Goal: Navigation & Orientation: Find specific page/section

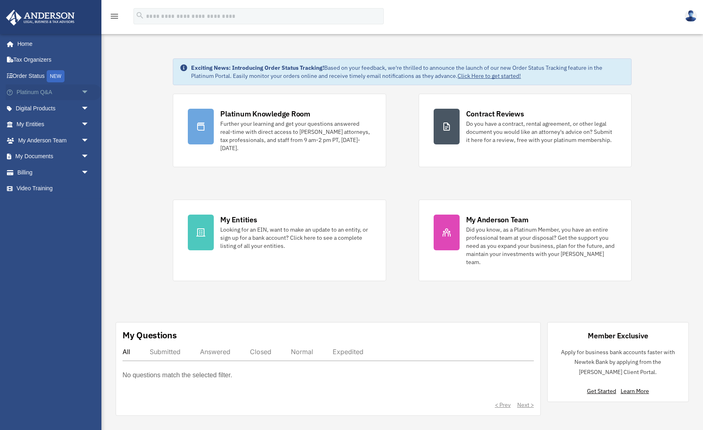
click at [86, 93] on span "arrow_drop_down" at bounding box center [89, 92] width 16 height 17
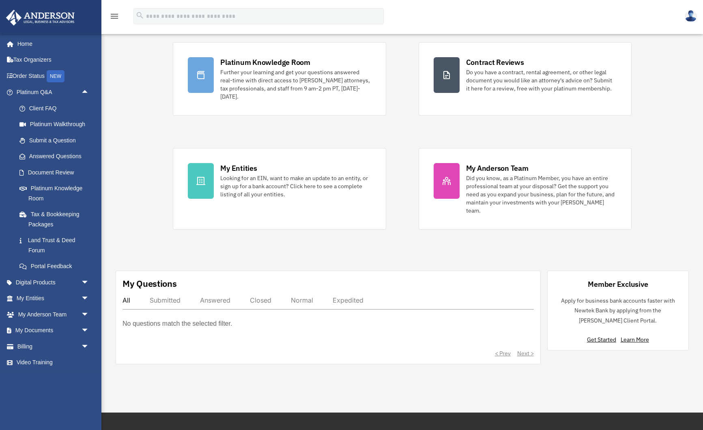
scroll to position [54, 0]
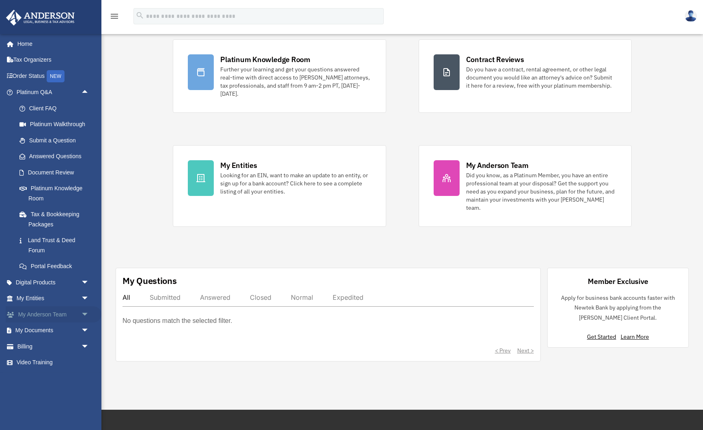
click at [85, 318] on span "arrow_drop_down" at bounding box center [89, 314] width 16 height 17
click at [73, 330] on link "My Anderson Team" at bounding box center [56, 331] width 90 height 16
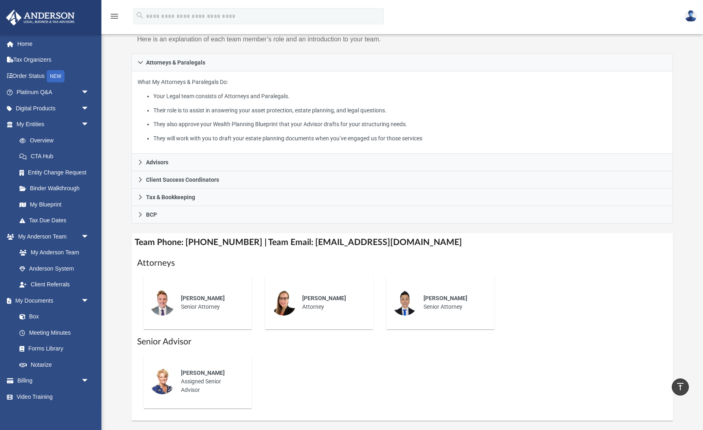
scroll to position [112, 0]
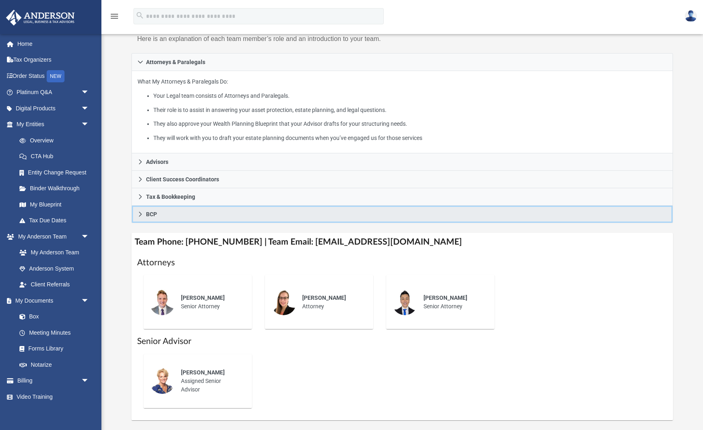
click at [139, 213] on icon at bounding box center [141, 214] width 6 height 6
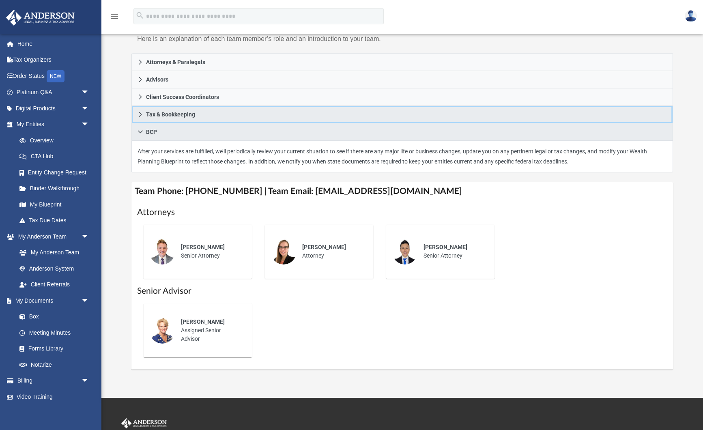
click at [138, 113] on icon at bounding box center [141, 115] width 6 height 6
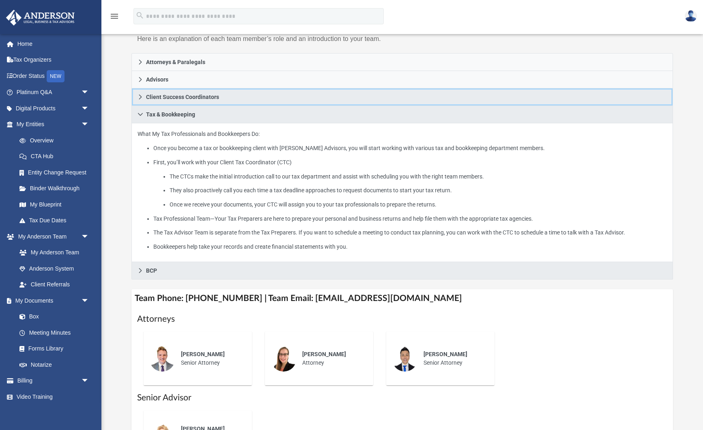
click at [138, 97] on icon at bounding box center [141, 97] width 6 height 6
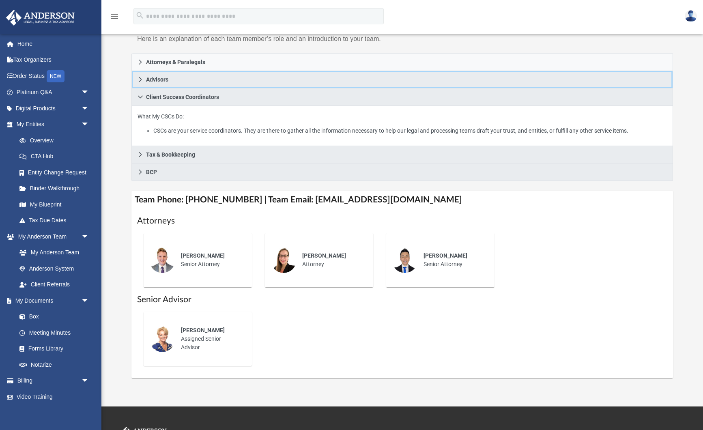
click at [139, 77] on icon at bounding box center [141, 80] width 6 height 6
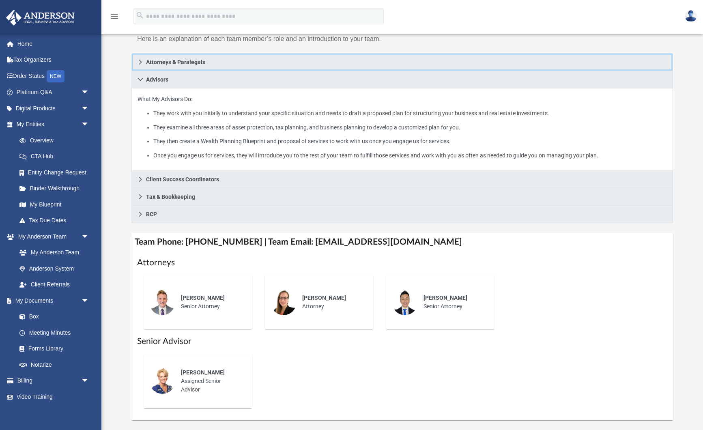
click at [140, 60] on icon at bounding box center [140, 62] width 3 height 5
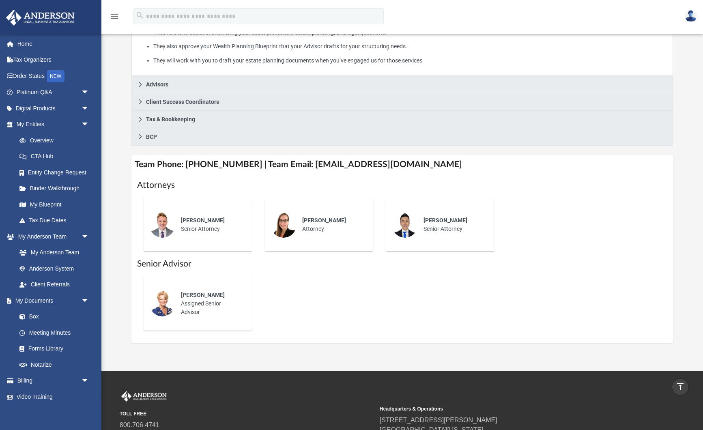
scroll to position [0, 0]
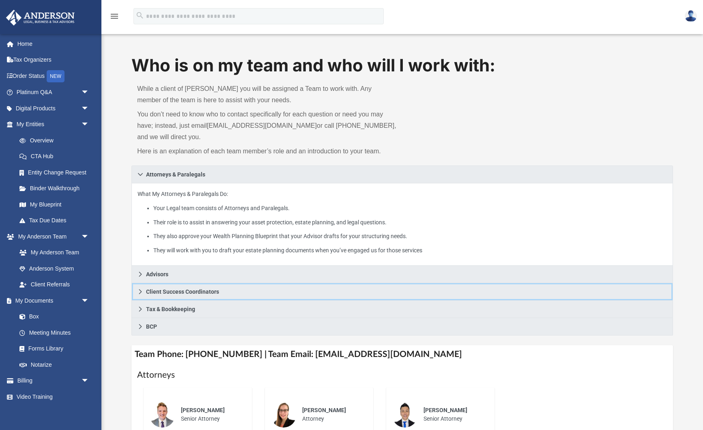
click at [137, 295] on link "Client Success Coordinators" at bounding box center [403, 291] width 542 height 17
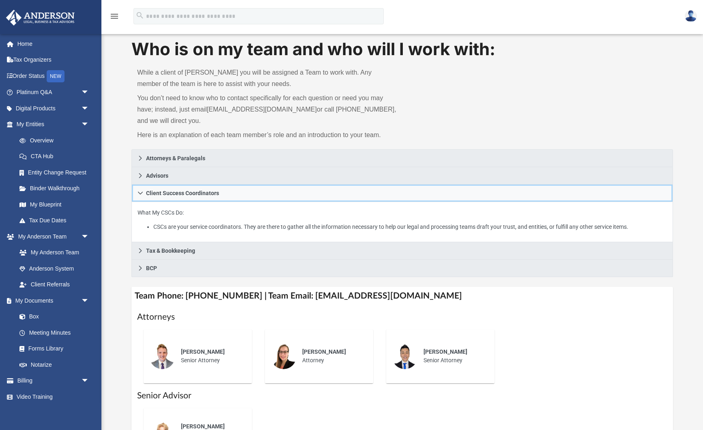
scroll to position [17, 0]
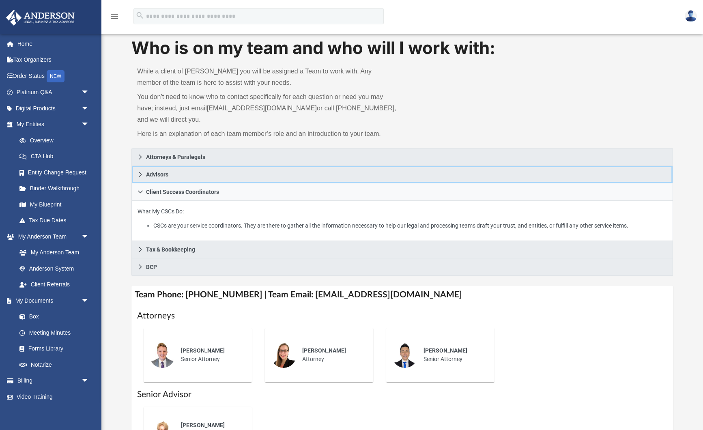
click at [140, 173] on icon at bounding box center [140, 174] width 3 height 5
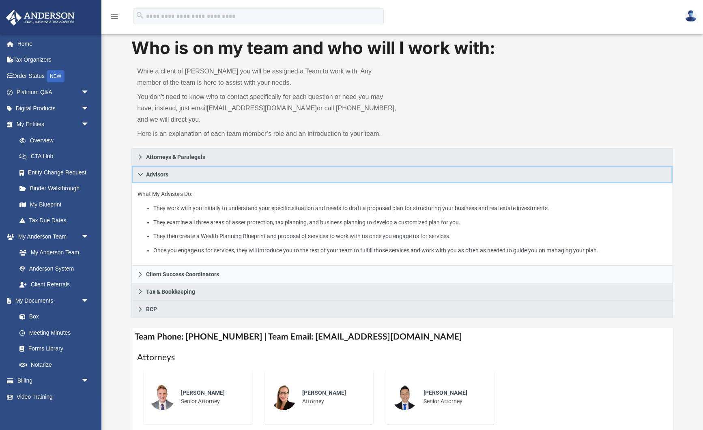
click at [140, 173] on icon at bounding box center [141, 175] width 6 height 6
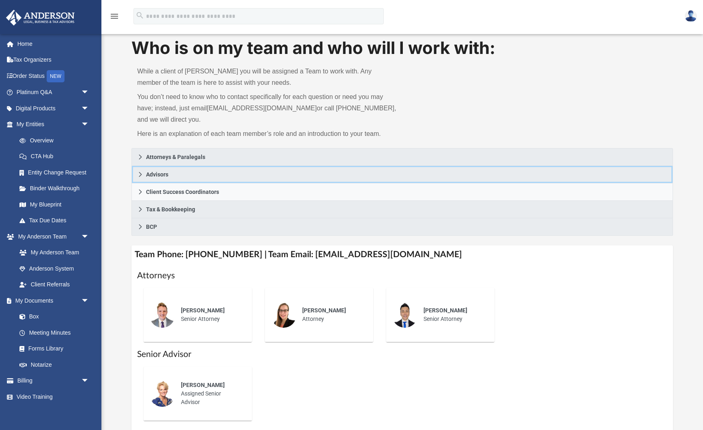
click at [140, 173] on icon at bounding box center [140, 174] width 3 height 5
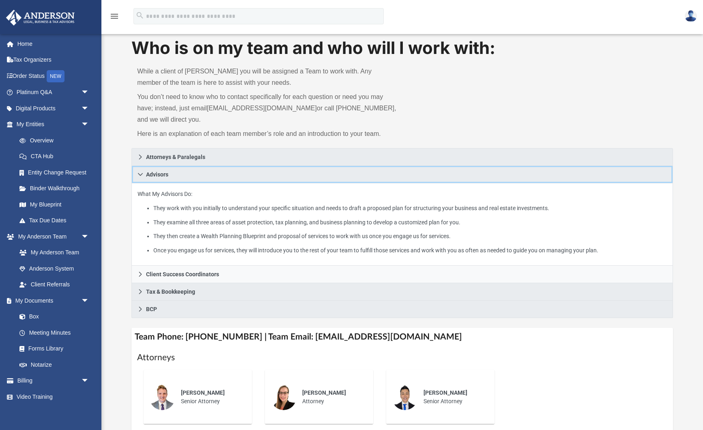
click at [140, 173] on icon at bounding box center [141, 175] width 6 height 6
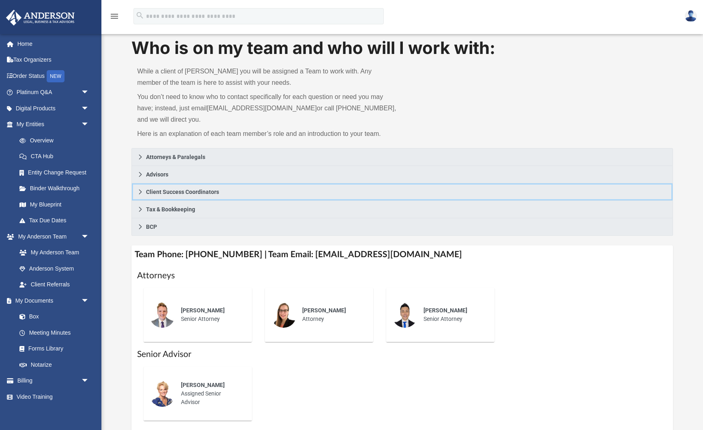
click at [140, 190] on icon at bounding box center [141, 192] width 6 height 6
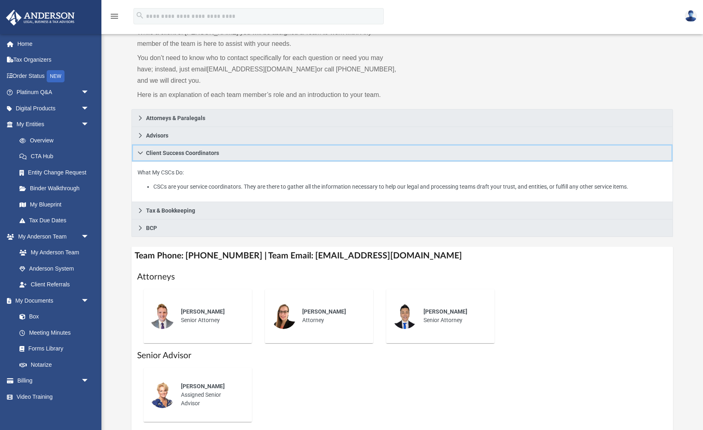
scroll to position [70, 0]
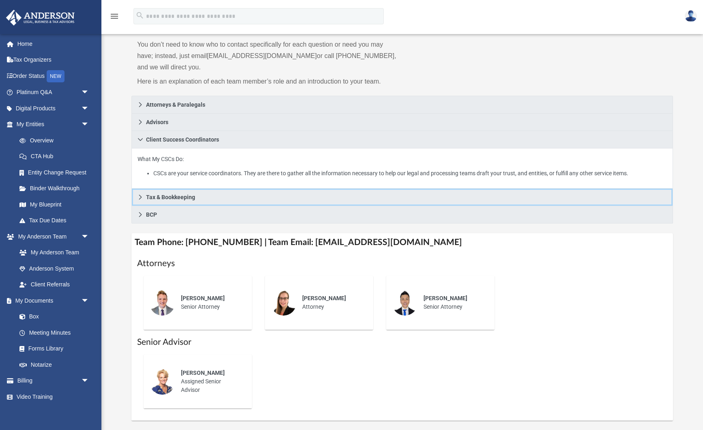
click at [140, 195] on icon at bounding box center [140, 197] width 3 height 5
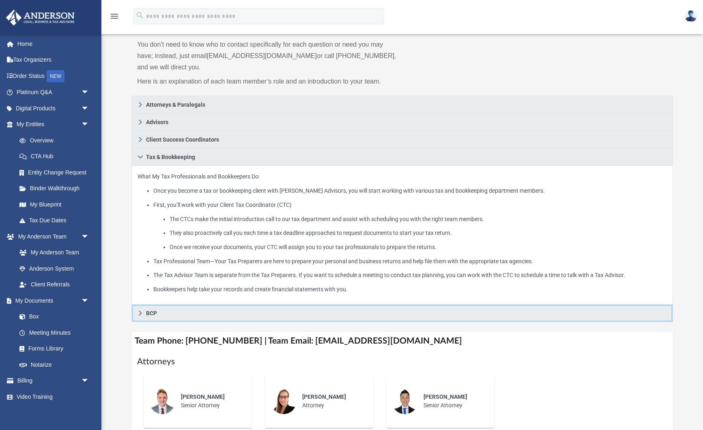
click at [138, 312] on icon at bounding box center [141, 313] width 6 height 6
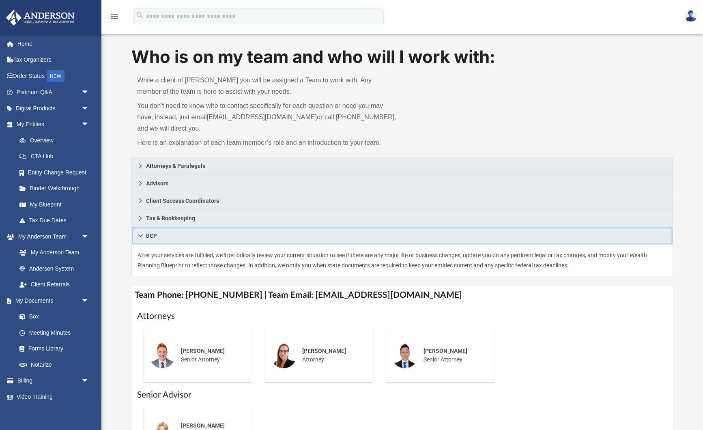
scroll to position [0, 0]
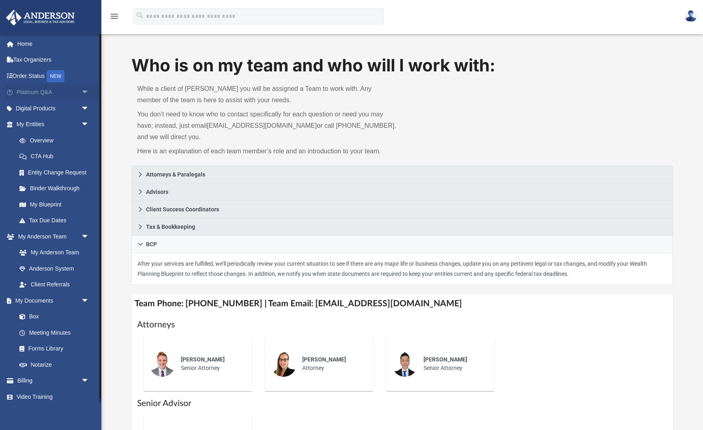
click at [83, 91] on span "arrow_drop_down" at bounding box center [89, 92] width 16 height 17
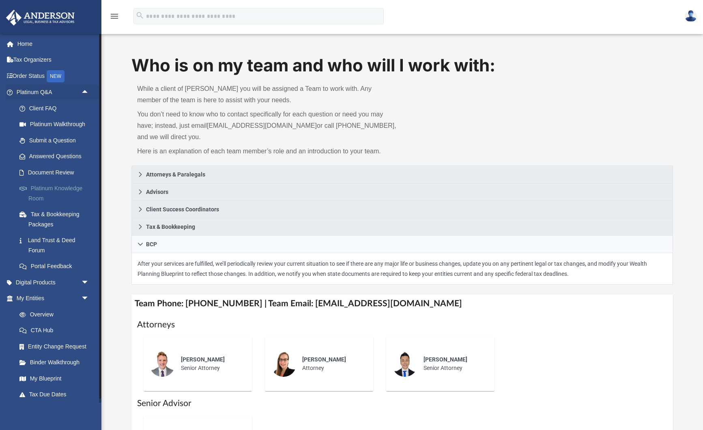
click at [60, 196] on link "Platinum Knowledge Room" at bounding box center [56, 194] width 90 height 26
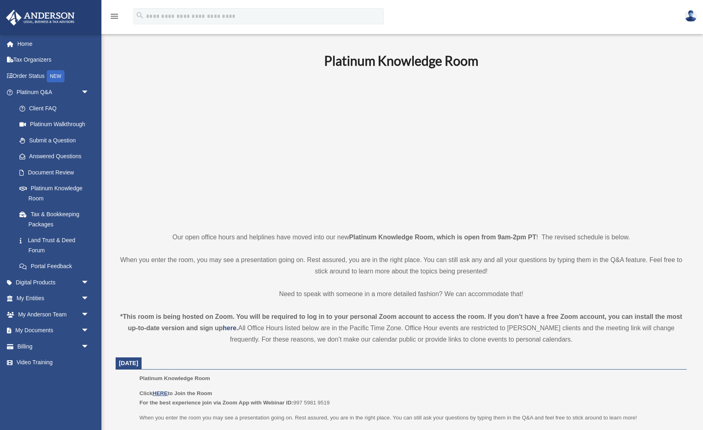
click at [196, 125] on p at bounding box center [401, 150] width 571 height 141
click at [84, 281] on span "arrow_drop_down" at bounding box center [89, 282] width 16 height 17
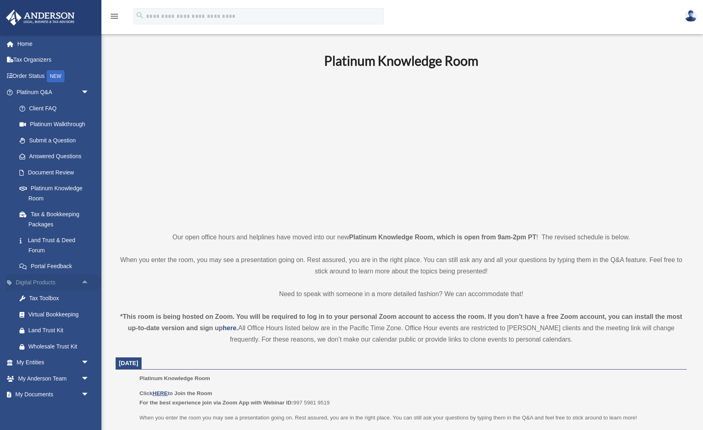
scroll to position [34, 0]
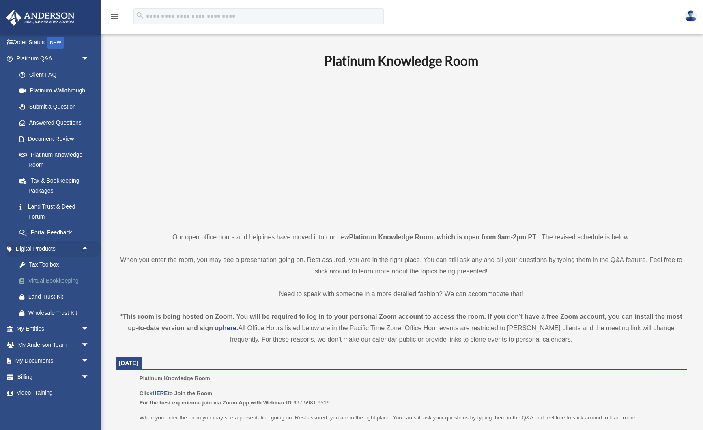
click at [60, 278] on div "Virtual Bookkeeping" at bounding box center [59, 281] width 63 height 10
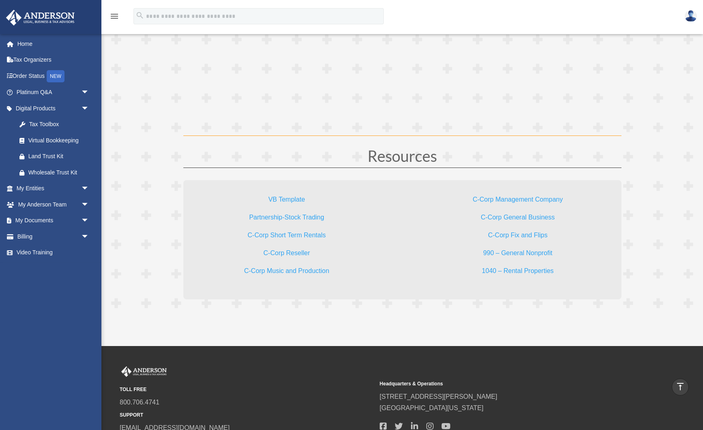
scroll to position [2327, 0]
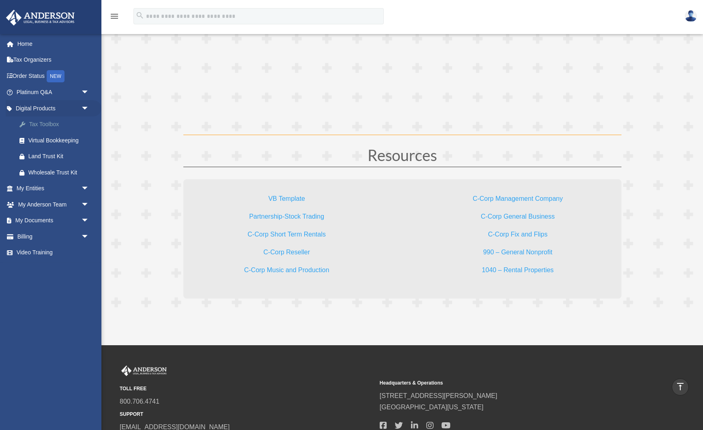
click at [45, 125] on div "Tax Toolbox" at bounding box center [59, 124] width 63 height 10
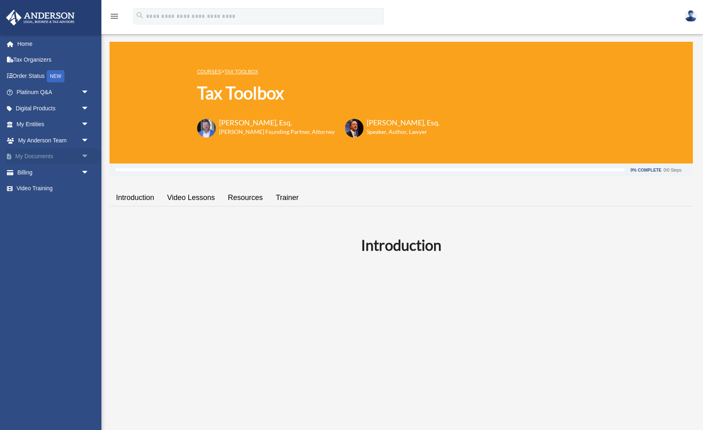
click at [84, 156] on span "arrow_drop_down" at bounding box center [89, 157] width 16 height 17
click at [51, 171] on link "Box" at bounding box center [56, 172] width 90 height 16
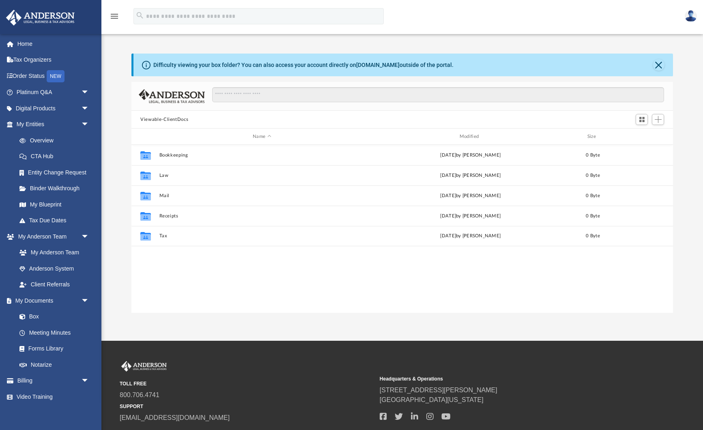
scroll to position [185, 541]
click at [62, 334] on link "Meeting Minutes" at bounding box center [56, 333] width 90 height 16
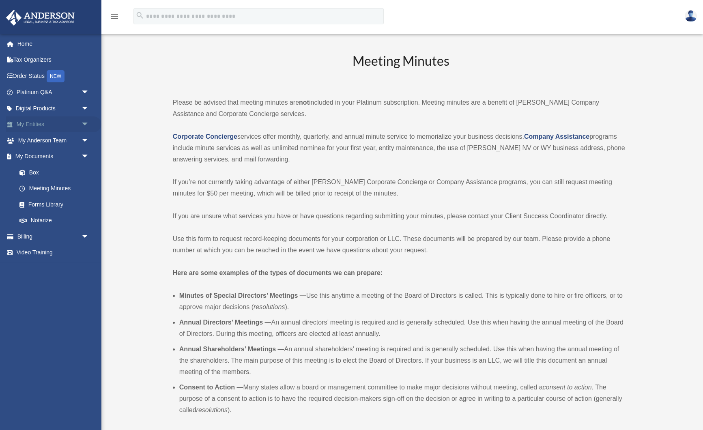
click at [52, 128] on link "My Entities arrow_drop_down" at bounding box center [54, 124] width 96 height 16
click at [85, 125] on span "arrow_drop_down" at bounding box center [89, 124] width 16 height 17
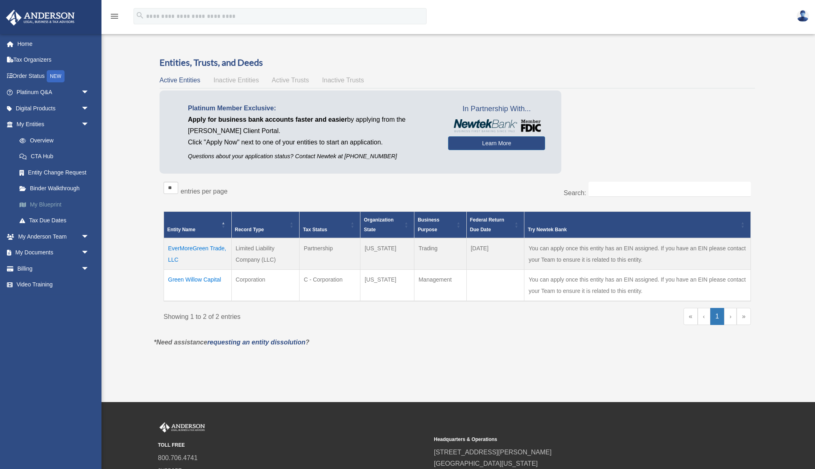
click at [50, 209] on link "My Blueprint" at bounding box center [56, 204] width 90 height 16
